Goal: Information Seeking & Learning: Learn about a topic

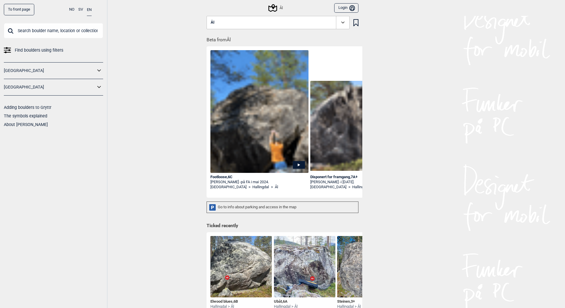
scroll to position [313, 0]
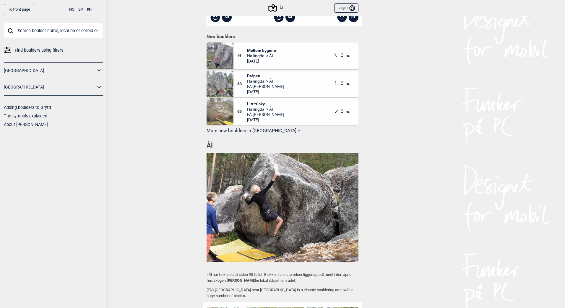
click at [155, 142] on div "To front page NO SV EN Find boulders using filters [GEOGRAPHIC_DATA] [GEOGRAPHI…" at bounding box center [282, 154] width 565 height 308
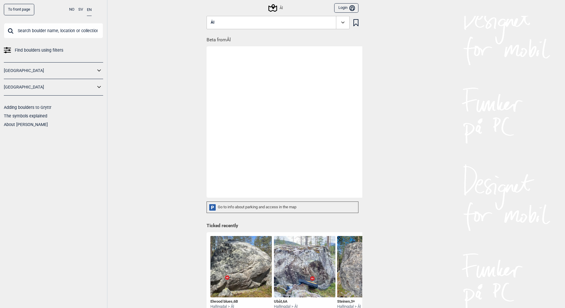
scroll to position [0, 0]
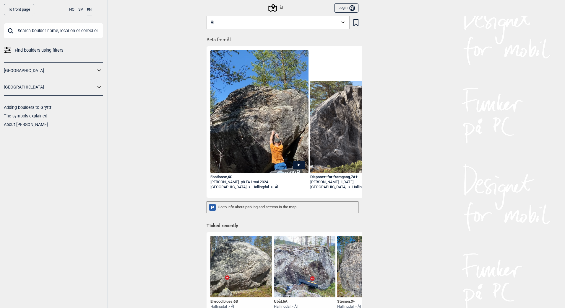
click at [180, 162] on div "To front page NO SV EN Find boulders using filters [GEOGRAPHIC_DATA] [GEOGRAPHI…" at bounding box center [282, 154] width 565 height 308
click at [170, 106] on div "To front page NO SV EN Find boulders using filters [GEOGRAPHIC_DATA] [GEOGRAPHI…" at bounding box center [282, 154] width 565 height 308
click at [134, 36] on div "To front page NO SV EN Find boulders using filters [GEOGRAPHIC_DATA] [GEOGRAPHI…" at bounding box center [282, 154] width 565 height 308
click at [423, 106] on div "To front page NO SV EN Find boulders using filters [GEOGRAPHIC_DATA] [GEOGRAPHI…" at bounding box center [282, 154] width 565 height 308
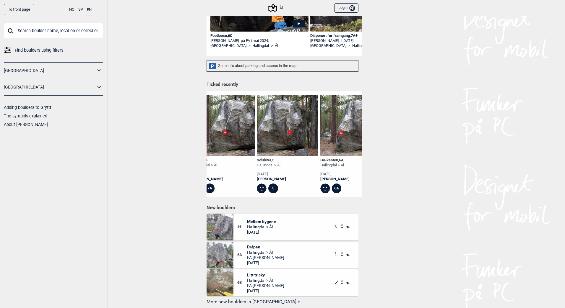
scroll to position [0, 394]
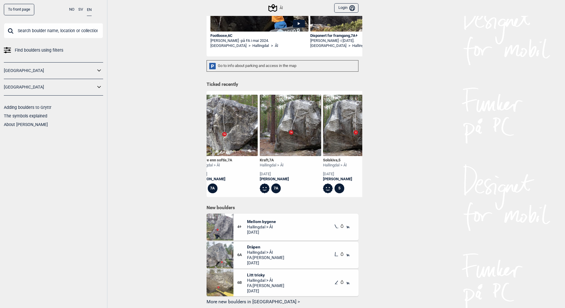
click at [280, 138] on img at bounding box center [290, 125] width 61 height 61
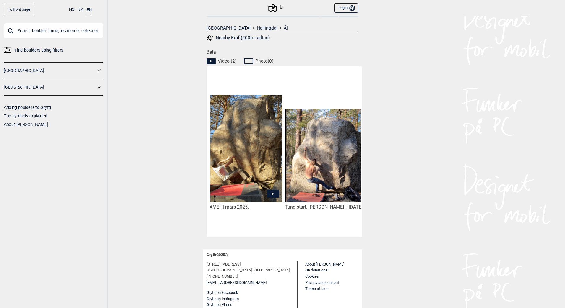
scroll to position [0, 33]
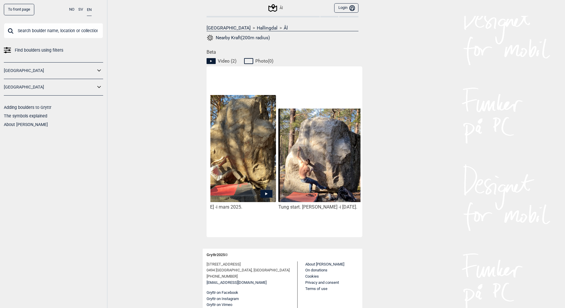
click at [117, 107] on div "To front page NO SV EN Find boulders using filters [GEOGRAPHIC_DATA] [GEOGRAPHI…" at bounding box center [282, 154] width 565 height 308
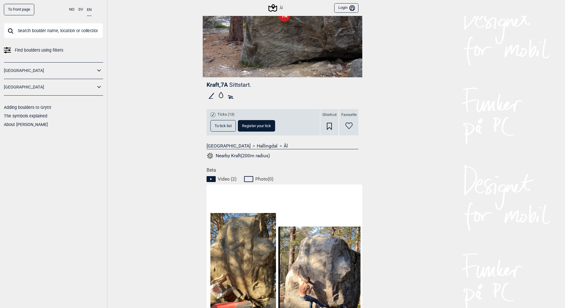
scroll to position [0, 0]
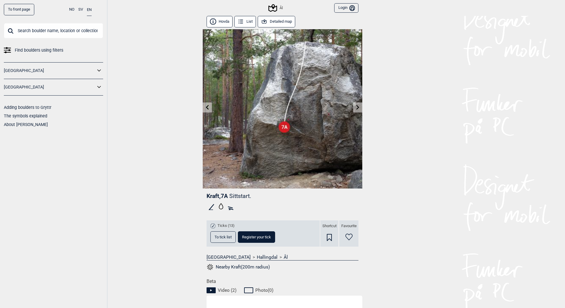
click at [284, 22] on button "Detailed map" at bounding box center [277, 22] width 38 height 12
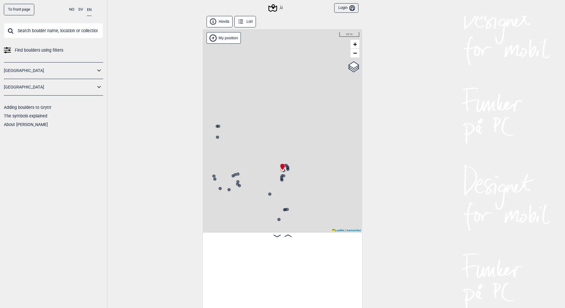
scroll to position [0, 3046]
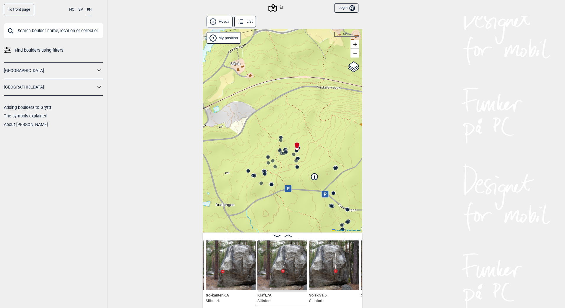
drag, startPoint x: 301, startPoint y: 142, endPoint x: 305, endPoint y: 121, distance: 21.3
click at [305, 121] on div "Ål" at bounding box center [283, 131] width 160 height 204
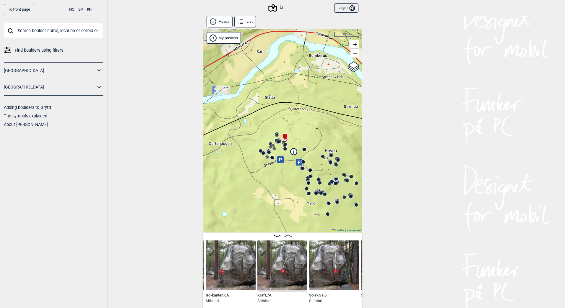
drag, startPoint x: 323, startPoint y: 121, endPoint x: 307, endPoint y: 130, distance: 18.1
click at [307, 130] on div "Ål" at bounding box center [283, 131] width 160 height 204
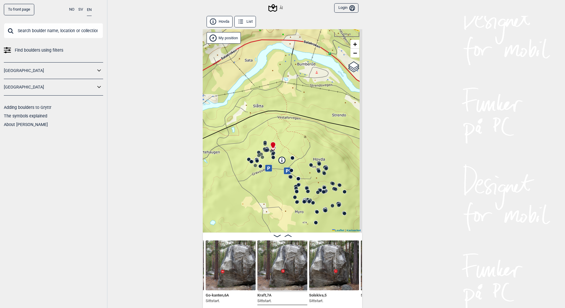
drag, startPoint x: 301, startPoint y: 126, endPoint x: 288, endPoint y: 135, distance: 15.7
click at [288, 135] on div "Ål" at bounding box center [283, 131] width 160 height 204
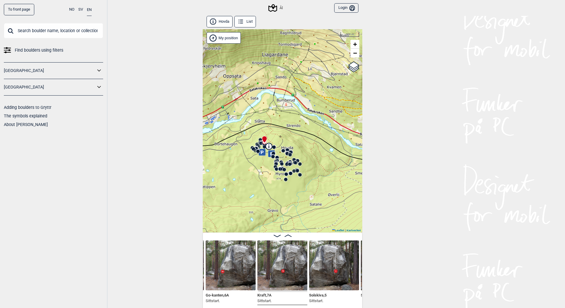
drag, startPoint x: 316, startPoint y: 138, endPoint x: 303, endPoint y: 142, distance: 13.8
click at [303, 142] on div "Ål" at bounding box center [283, 131] width 160 height 204
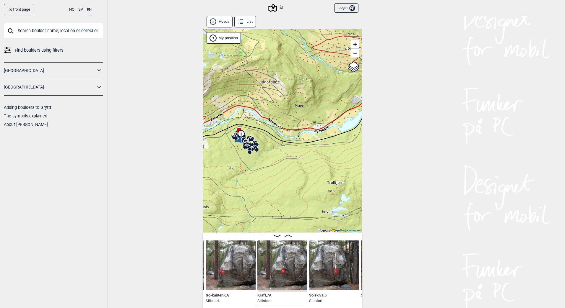
drag, startPoint x: 308, startPoint y: 191, endPoint x: 262, endPoint y: 183, distance: 46.6
click at [262, 183] on div "Ål" at bounding box center [283, 131] width 160 height 204
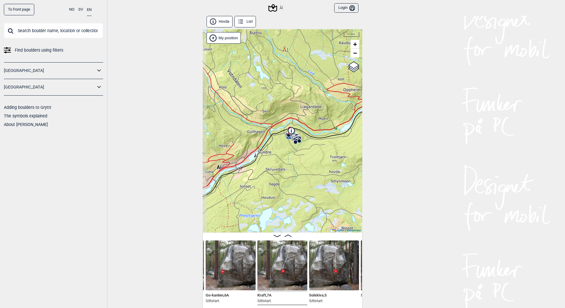
drag, startPoint x: 281, startPoint y: 144, endPoint x: 316, endPoint y: 107, distance: 51.6
click at [316, 107] on div "Ål" at bounding box center [283, 131] width 160 height 204
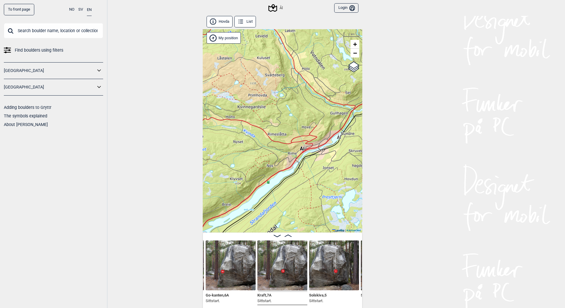
drag, startPoint x: 311, startPoint y: 120, endPoint x: 338, endPoint y: 118, distance: 27.3
click at [338, 118] on div "Ål" at bounding box center [283, 131] width 160 height 204
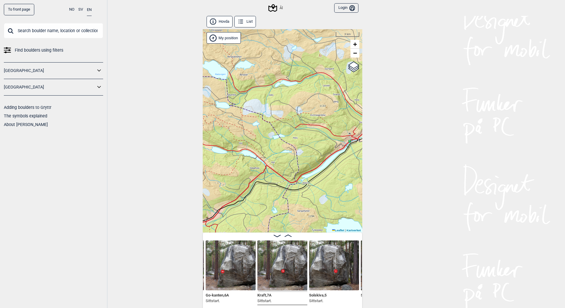
drag, startPoint x: 254, startPoint y: 171, endPoint x: 288, endPoint y: 171, distance: 34.0
click at [288, 171] on div "Ål" at bounding box center [283, 131] width 160 height 204
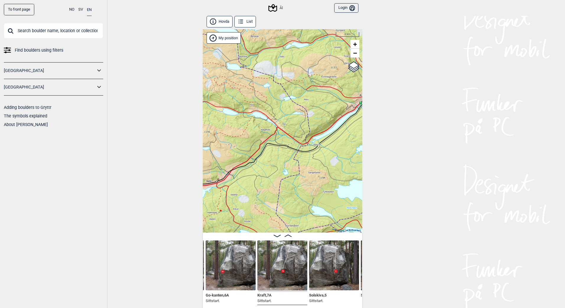
drag, startPoint x: 250, startPoint y: 179, endPoint x: 240, endPoint y: 134, distance: 46.6
click at [242, 134] on div "Ål" at bounding box center [283, 131] width 160 height 204
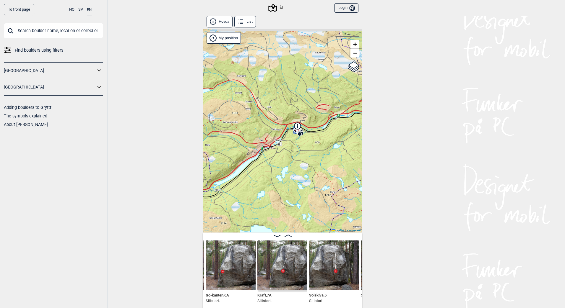
drag, startPoint x: 313, startPoint y: 128, endPoint x: 227, endPoint y: 182, distance: 101.9
click at [227, 182] on div "Ål" at bounding box center [283, 131] width 160 height 204
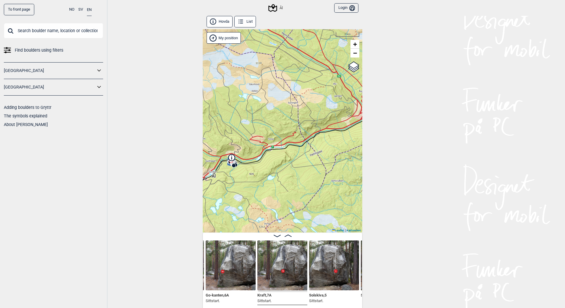
drag, startPoint x: 284, startPoint y: 185, endPoint x: 233, endPoint y: 191, distance: 52.1
click at [233, 191] on div "Ål" at bounding box center [283, 131] width 160 height 204
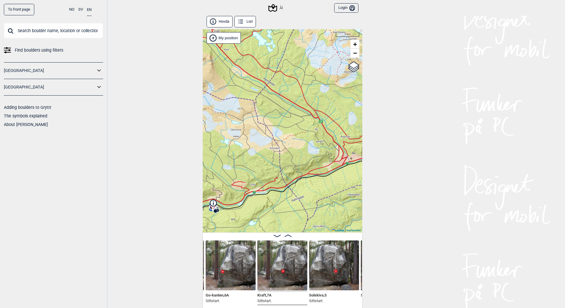
drag, startPoint x: 281, startPoint y: 121, endPoint x: 273, endPoint y: 170, distance: 49.0
click at [273, 170] on div "Ål" at bounding box center [283, 131] width 160 height 204
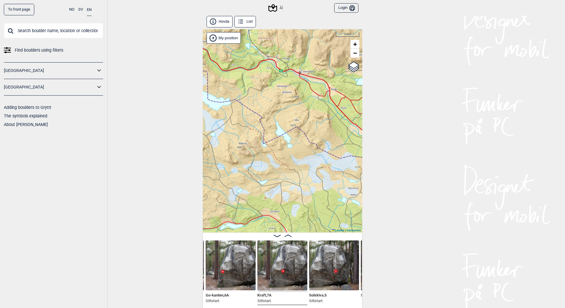
drag, startPoint x: 247, startPoint y: 118, endPoint x: 360, endPoint y: 169, distance: 123.8
click at [360, 169] on div "Ål" at bounding box center [283, 131] width 160 height 204
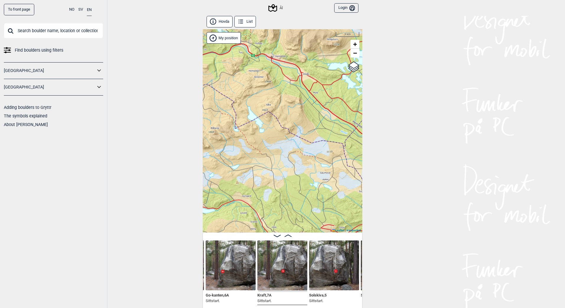
drag, startPoint x: 298, startPoint y: 101, endPoint x: 274, endPoint y: 77, distance: 33.6
click at [272, 78] on div "Ål" at bounding box center [283, 131] width 160 height 204
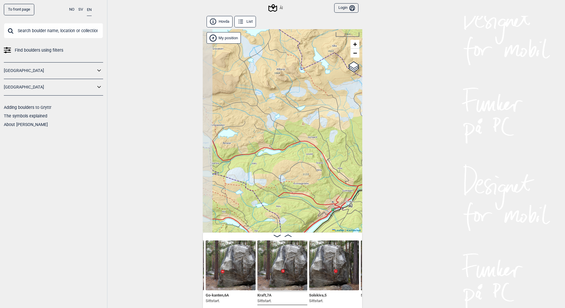
drag, startPoint x: 267, startPoint y: 141, endPoint x: 324, endPoint y: 105, distance: 67.1
click at [324, 105] on div "Ål" at bounding box center [283, 131] width 160 height 204
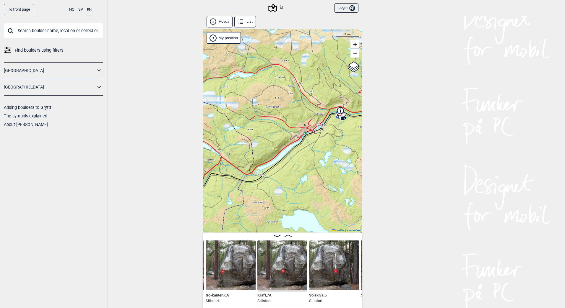
drag, startPoint x: 307, startPoint y: 142, endPoint x: 260, endPoint y: 82, distance: 76.0
click at [260, 82] on div "Ål" at bounding box center [283, 131] width 160 height 204
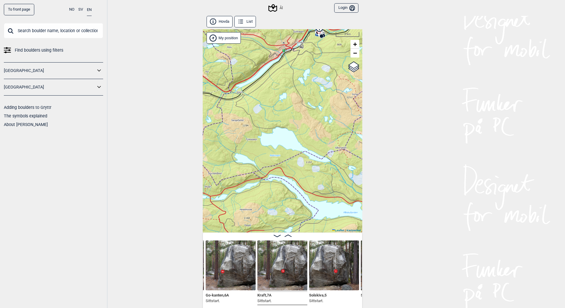
drag, startPoint x: 305, startPoint y: 176, endPoint x: 284, endPoint y: 94, distance: 85.1
click at [284, 94] on div "Ål" at bounding box center [283, 131] width 160 height 204
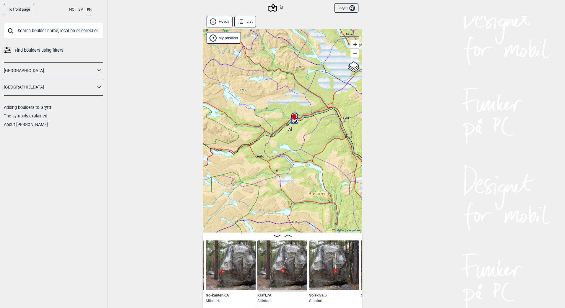
drag, startPoint x: 293, startPoint y: 100, endPoint x: 293, endPoint y: 138, distance: 38.1
click at [293, 138] on div "Ål" at bounding box center [283, 131] width 160 height 204
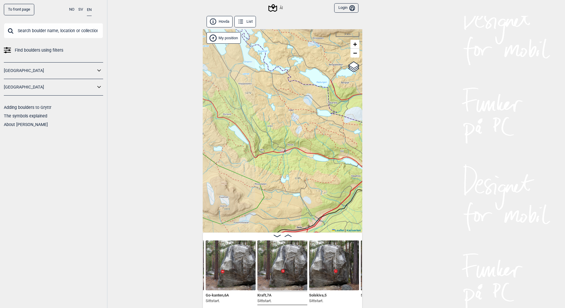
drag, startPoint x: 234, startPoint y: 124, endPoint x: 323, endPoint y: 150, distance: 92.7
click at [323, 150] on div "Ål" at bounding box center [283, 131] width 160 height 204
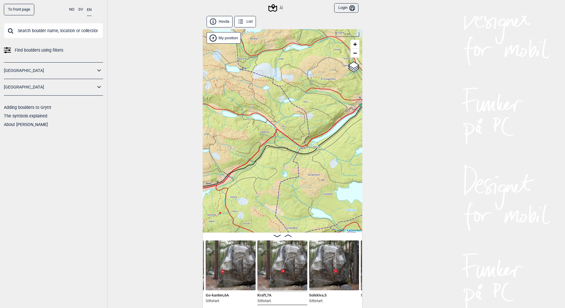
drag, startPoint x: 305, startPoint y: 160, endPoint x: 214, endPoint y: 116, distance: 101.6
click at [214, 116] on div "Ål" at bounding box center [283, 131] width 160 height 204
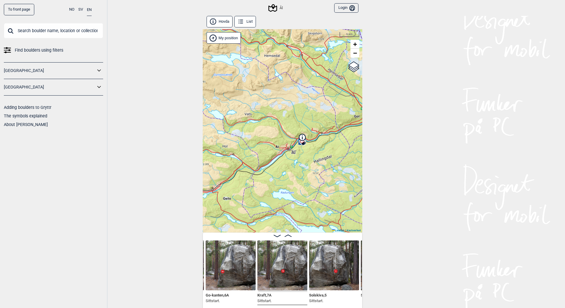
drag, startPoint x: 262, startPoint y: 160, endPoint x: 257, endPoint y: 177, distance: 18.3
click at [257, 177] on div "Ål" at bounding box center [283, 131] width 160 height 204
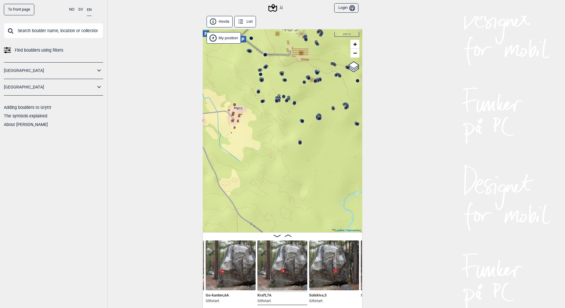
drag, startPoint x: 333, startPoint y: 96, endPoint x: 263, endPoint y: 197, distance: 122.6
click at [263, 197] on div "Ål" at bounding box center [283, 131] width 160 height 204
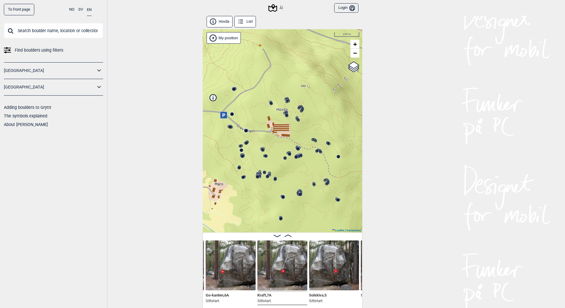
drag, startPoint x: 283, startPoint y: 100, endPoint x: 264, endPoint y: 168, distance: 70.9
click at [264, 168] on div "Ål" at bounding box center [283, 131] width 160 height 204
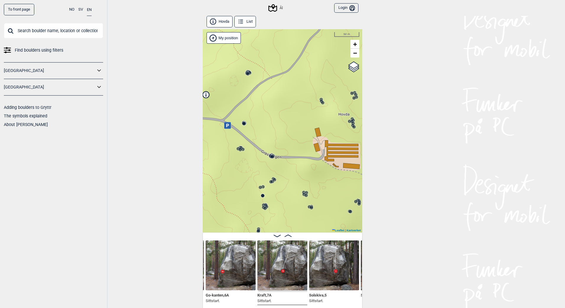
drag, startPoint x: 324, startPoint y: 137, endPoint x: 350, endPoint y: 142, distance: 26.1
click at [350, 142] on div "Ål" at bounding box center [283, 131] width 160 height 204
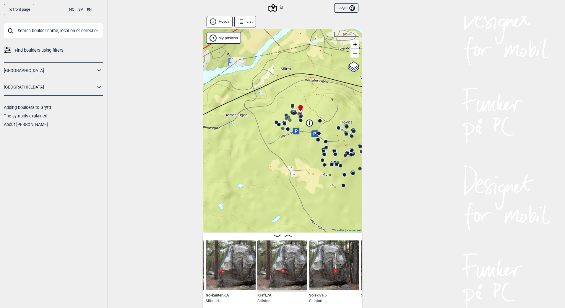
click at [228, 275] on img at bounding box center [231, 266] width 50 height 50
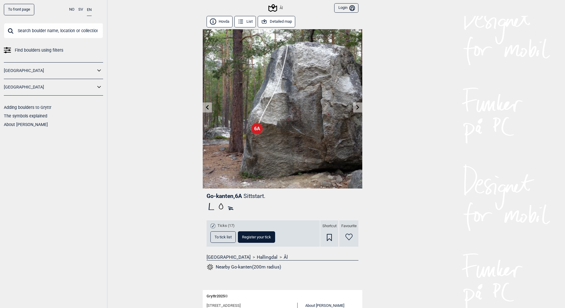
click at [356, 107] on icon at bounding box center [357, 107] width 3 height 5
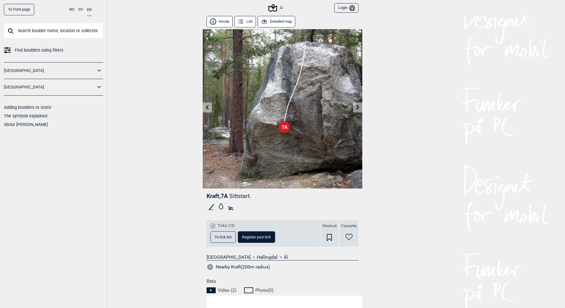
click at [356, 107] on icon at bounding box center [357, 107] width 3 height 5
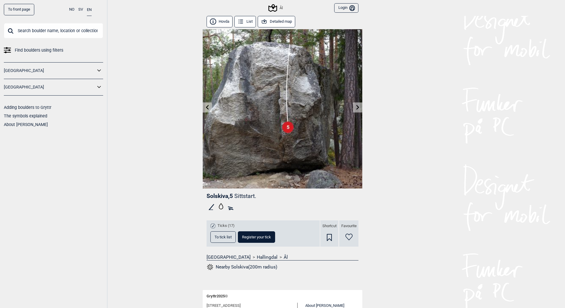
click at [356, 107] on icon at bounding box center [357, 107] width 3 height 5
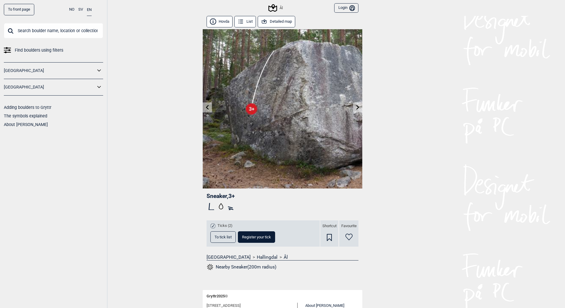
click at [355, 107] on icon at bounding box center [357, 107] width 5 height 5
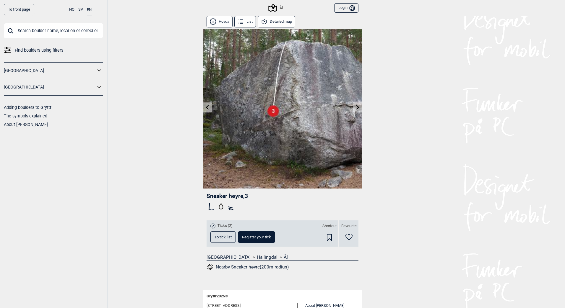
click at [355, 107] on icon at bounding box center [357, 107] width 5 height 5
